Goal: Communication & Community: Answer question/provide support

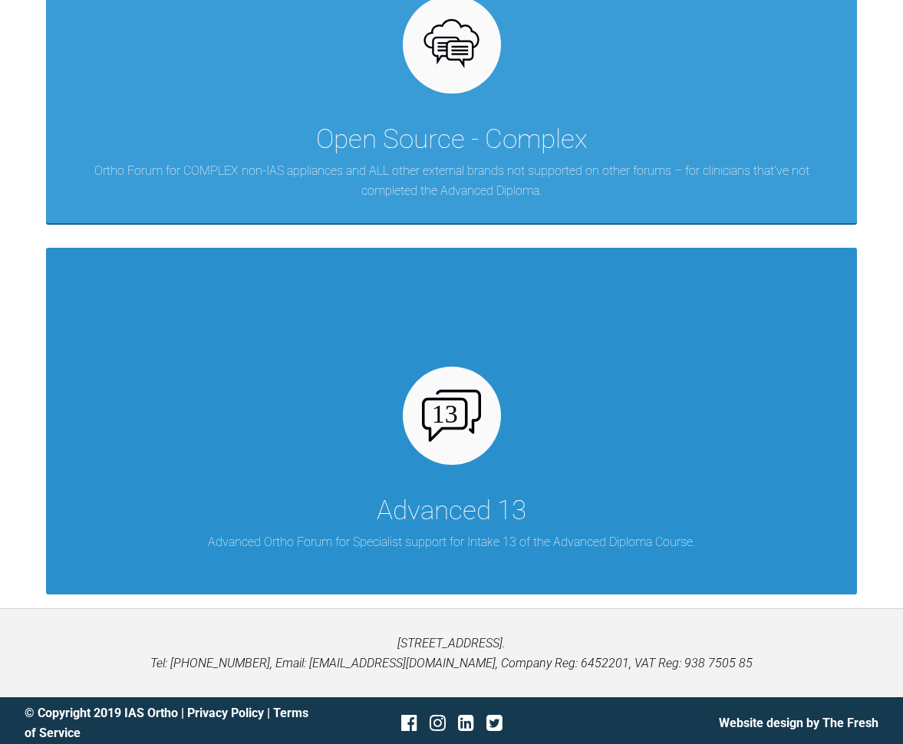
click at [433, 443] on div at bounding box center [452, 416] width 98 height 98
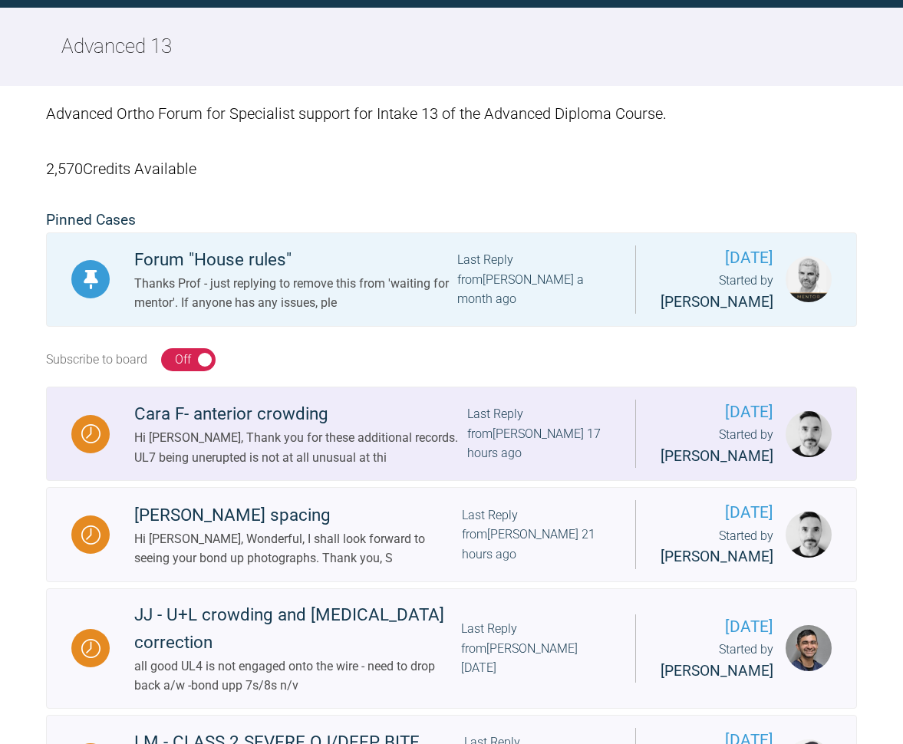
click at [283, 428] on div "Cara F- anterior crowding" at bounding box center [300, 414] width 333 height 28
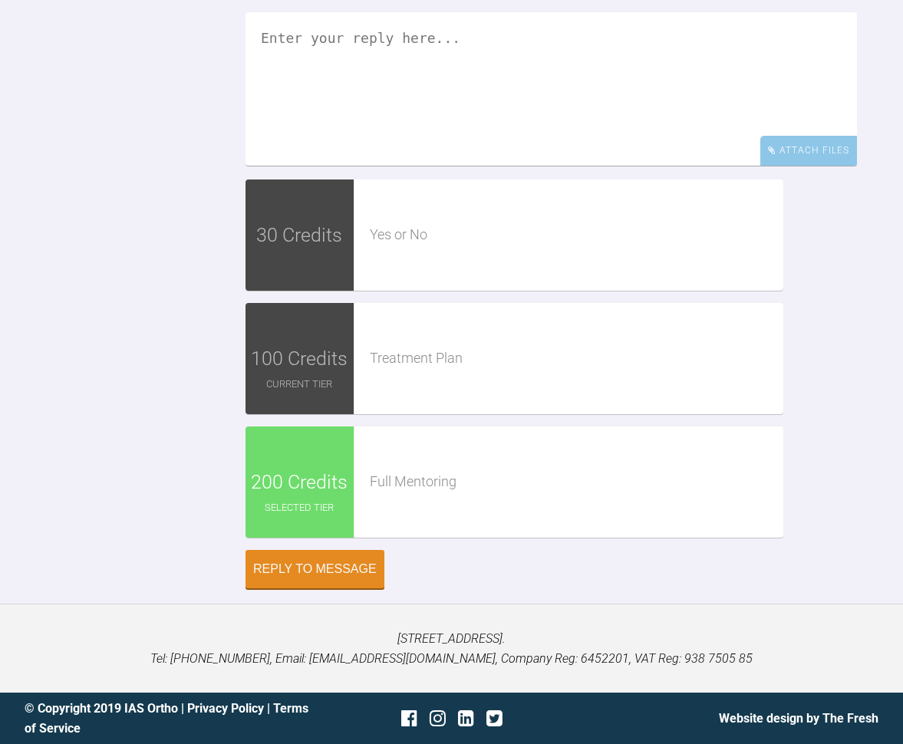
scroll to position [2944, 0]
click at [371, 165] on textarea at bounding box center [551, 88] width 611 height 153
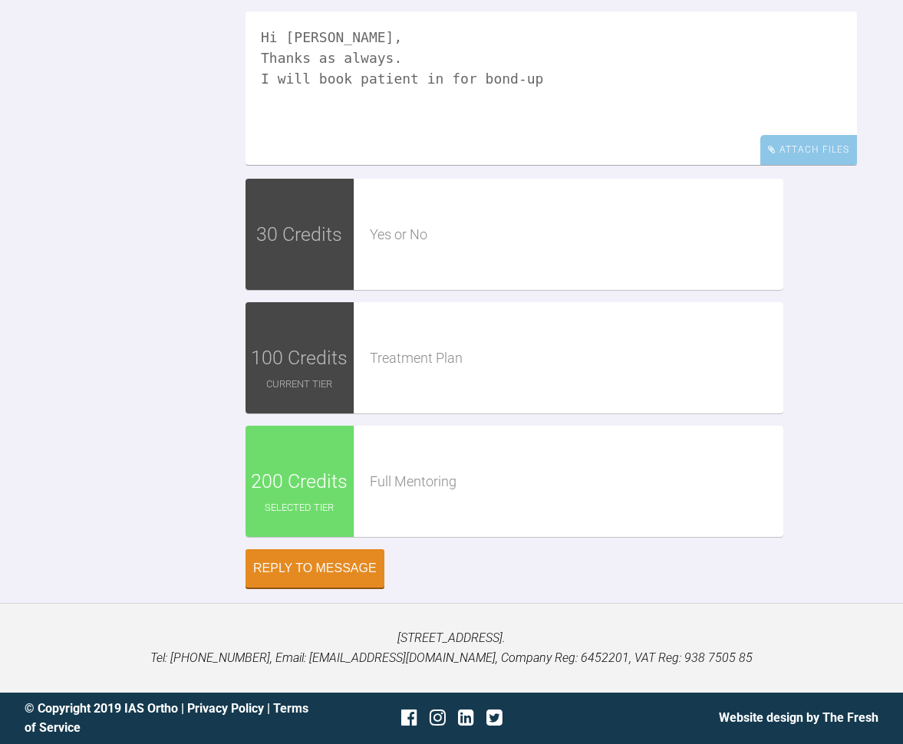
click at [311, 165] on textarea "Hi [PERSON_NAME], Thanks as always. I will book patient in for bond-up" at bounding box center [551, 88] width 611 height 153
click at [483, 165] on textarea "Hi [PERSON_NAME], Thanks a million as always. I will book patient in for bond-up" at bounding box center [551, 88] width 611 height 153
click at [404, 165] on textarea "Hi [PERSON_NAME], Thanks a million as always. I will book patient in for bond-u…" at bounding box center [551, 88] width 611 height 153
click at [565, 165] on textarea "Hi [PERSON_NAME], Thanks a million as always. I will book patient in for upper …" at bounding box center [551, 88] width 611 height 153
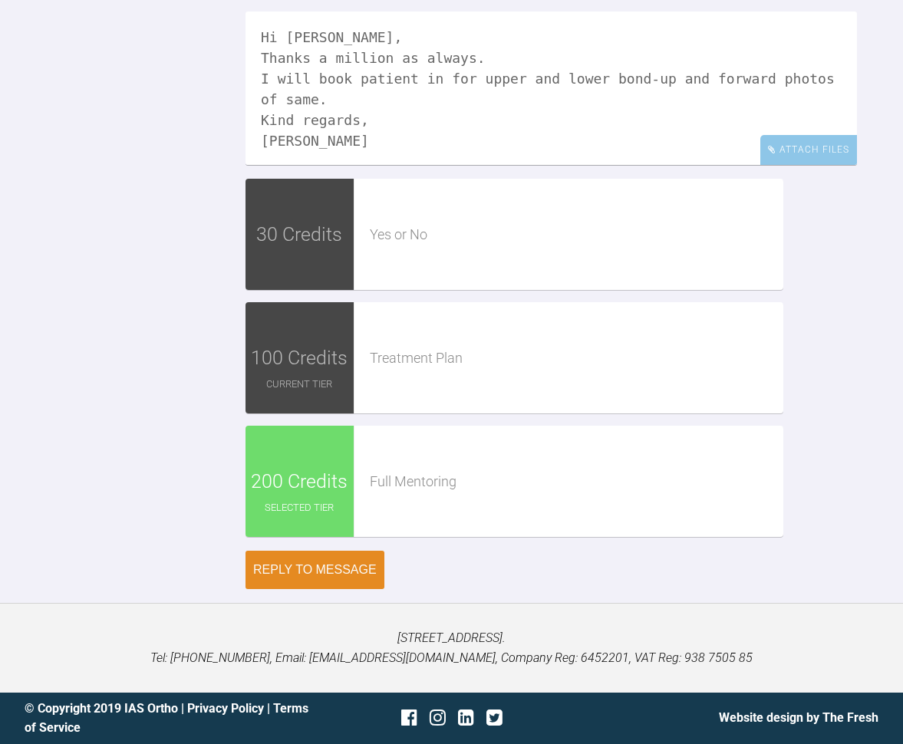
type textarea "Hi [PERSON_NAME], Thanks a million as always. I will book patient in for upper …"
click at [351, 574] on div "Reply to Message" at bounding box center [315, 570] width 124 height 14
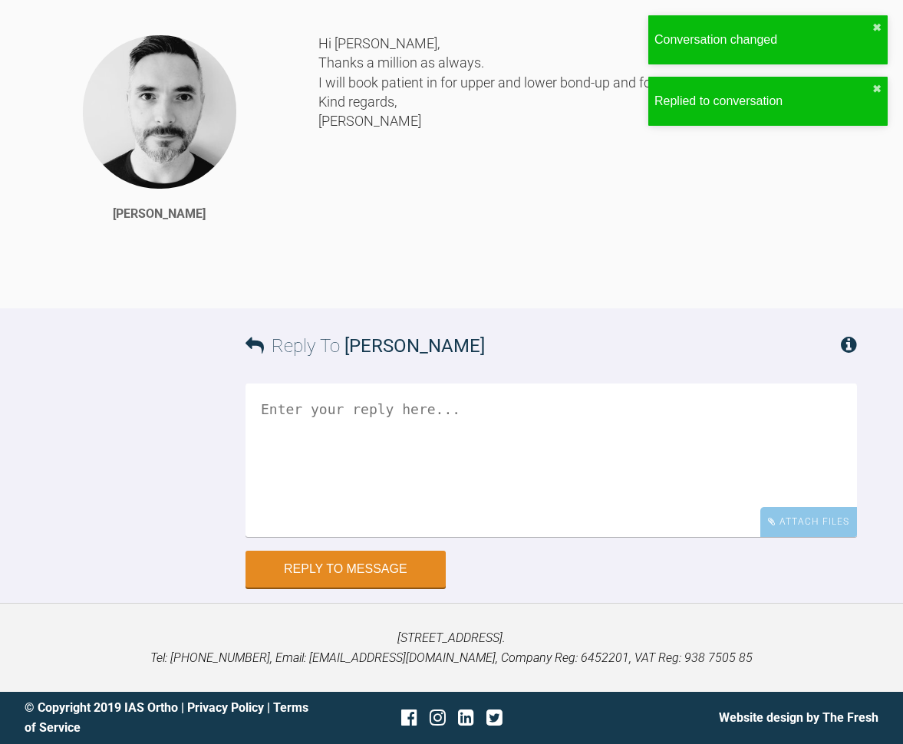
scroll to position [3554, 0]
